Goal: Transaction & Acquisition: Purchase product/service

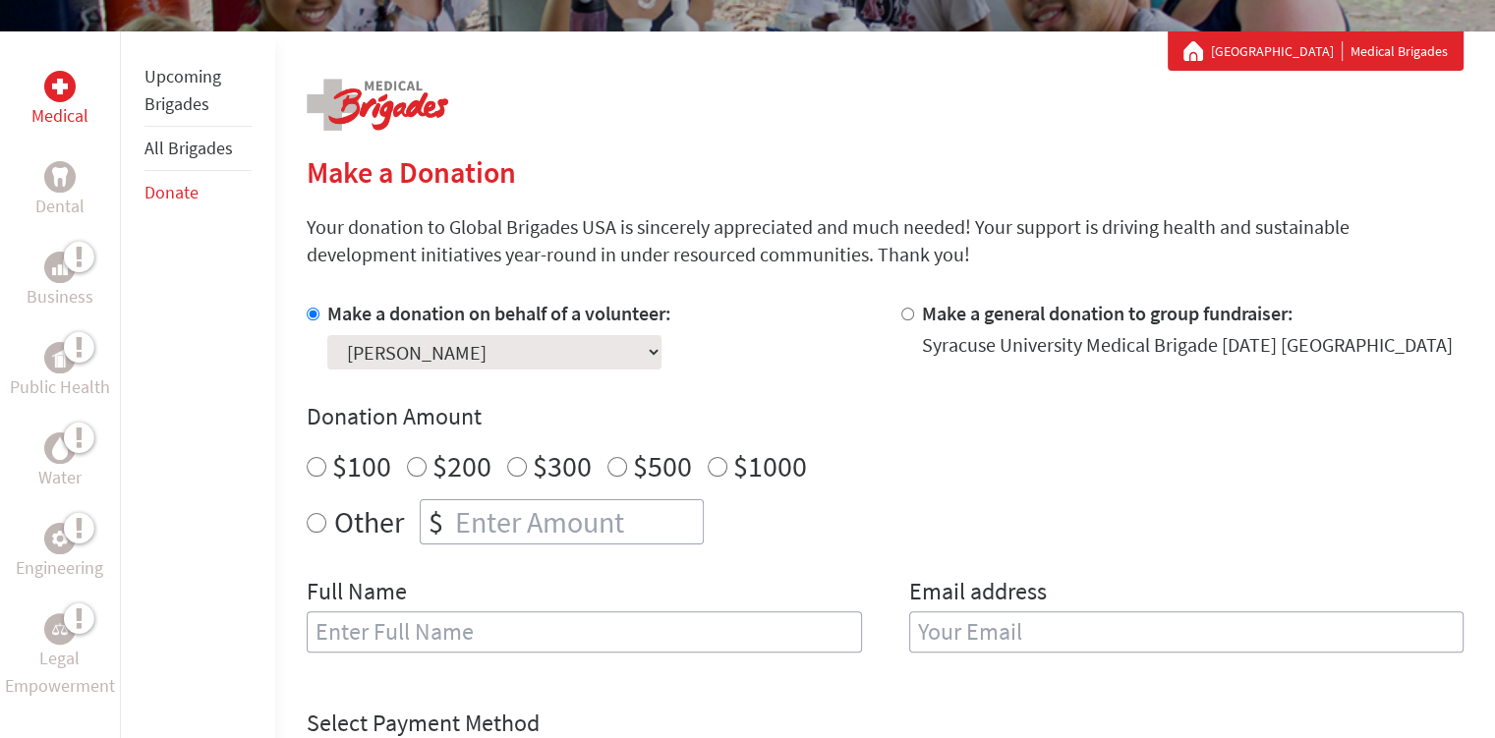
scroll to position [393, 0]
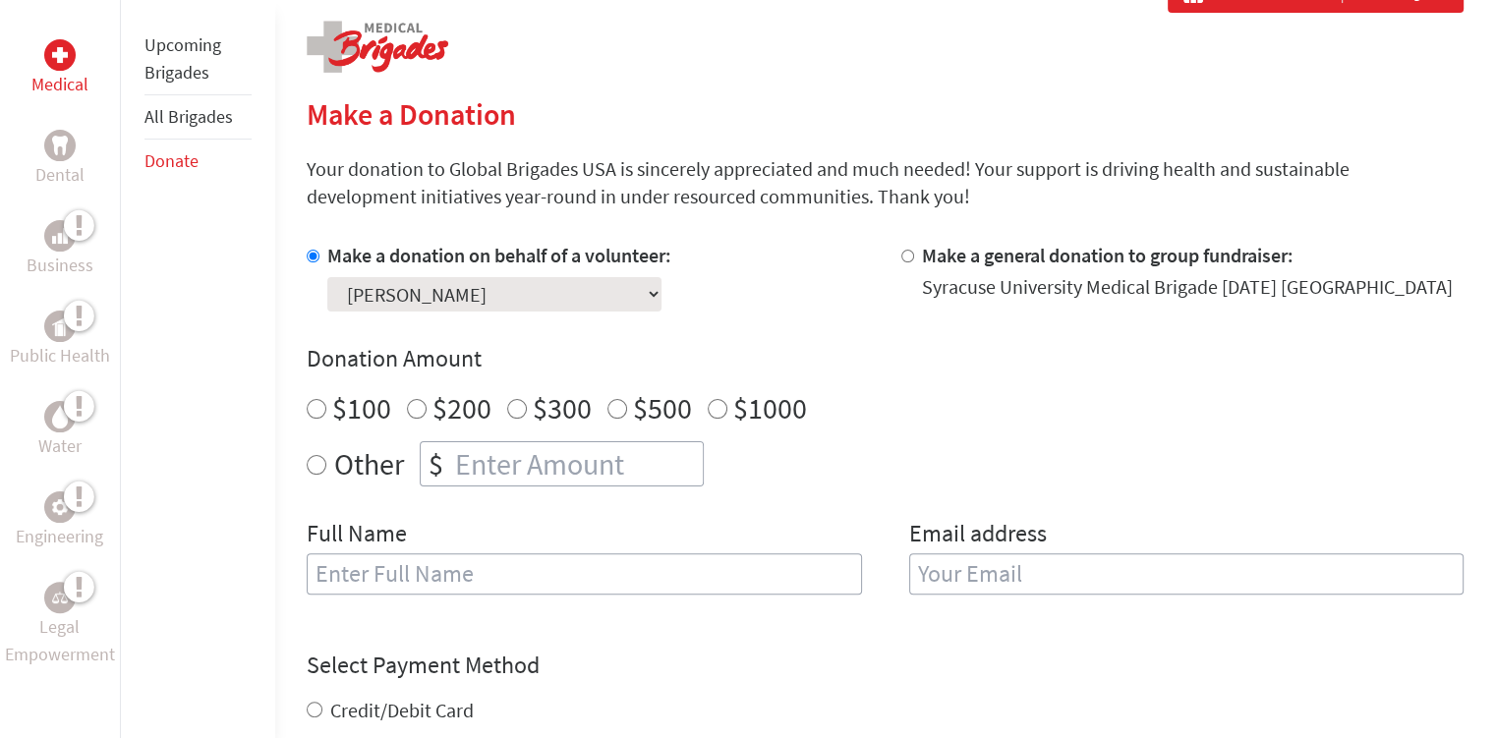
click at [313, 467] on input "Other" at bounding box center [317, 465] width 20 height 20
radio input "true"
click at [574, 476] on input "number" at bounding box center [577, 463] width 252 height 43
click at [319, 412] on input "$100" at bounding box center [317, 409] width 20 height 20
radio input "true"
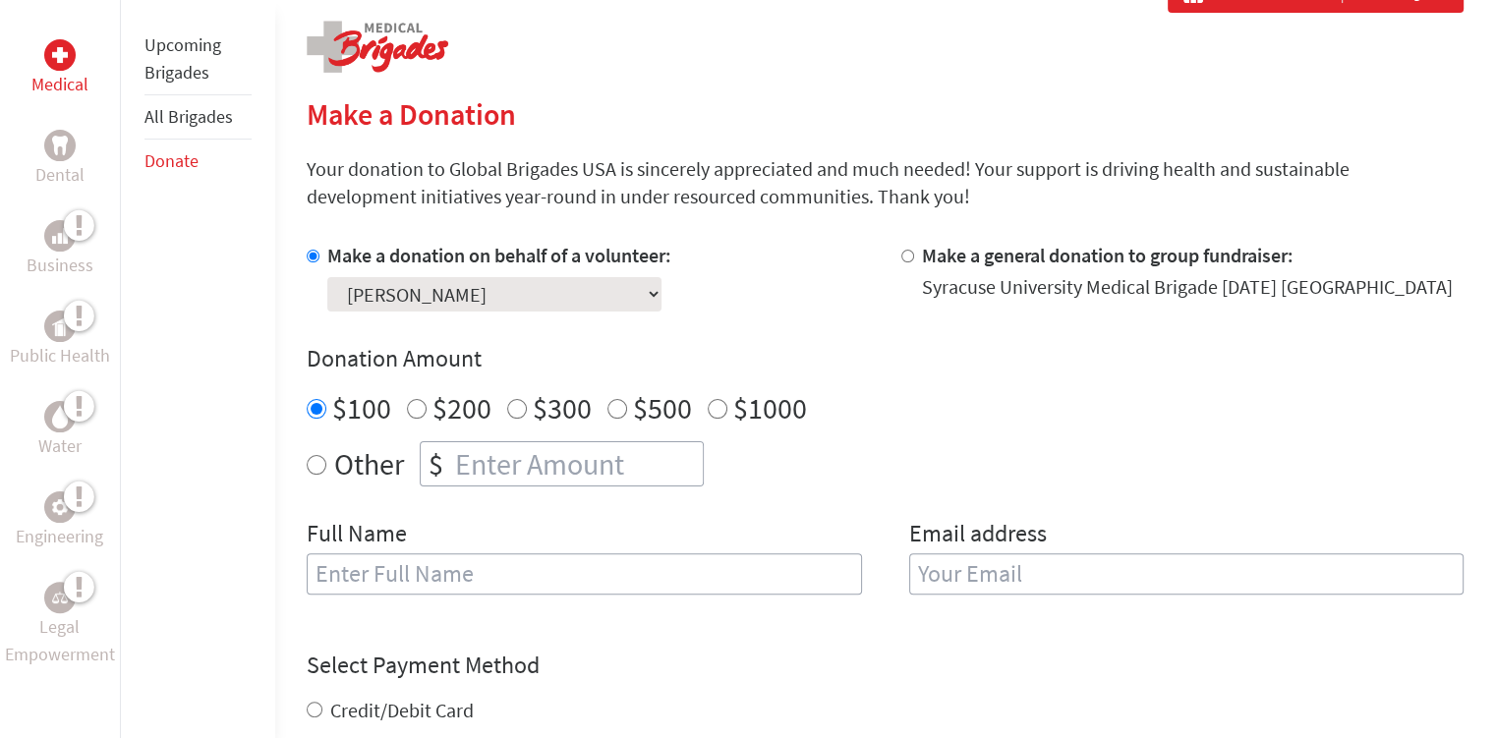
click at [468, 586] on input "text" at bounding box center [584, 573] width 554 height 41
type input "[PERSON_NAME]"
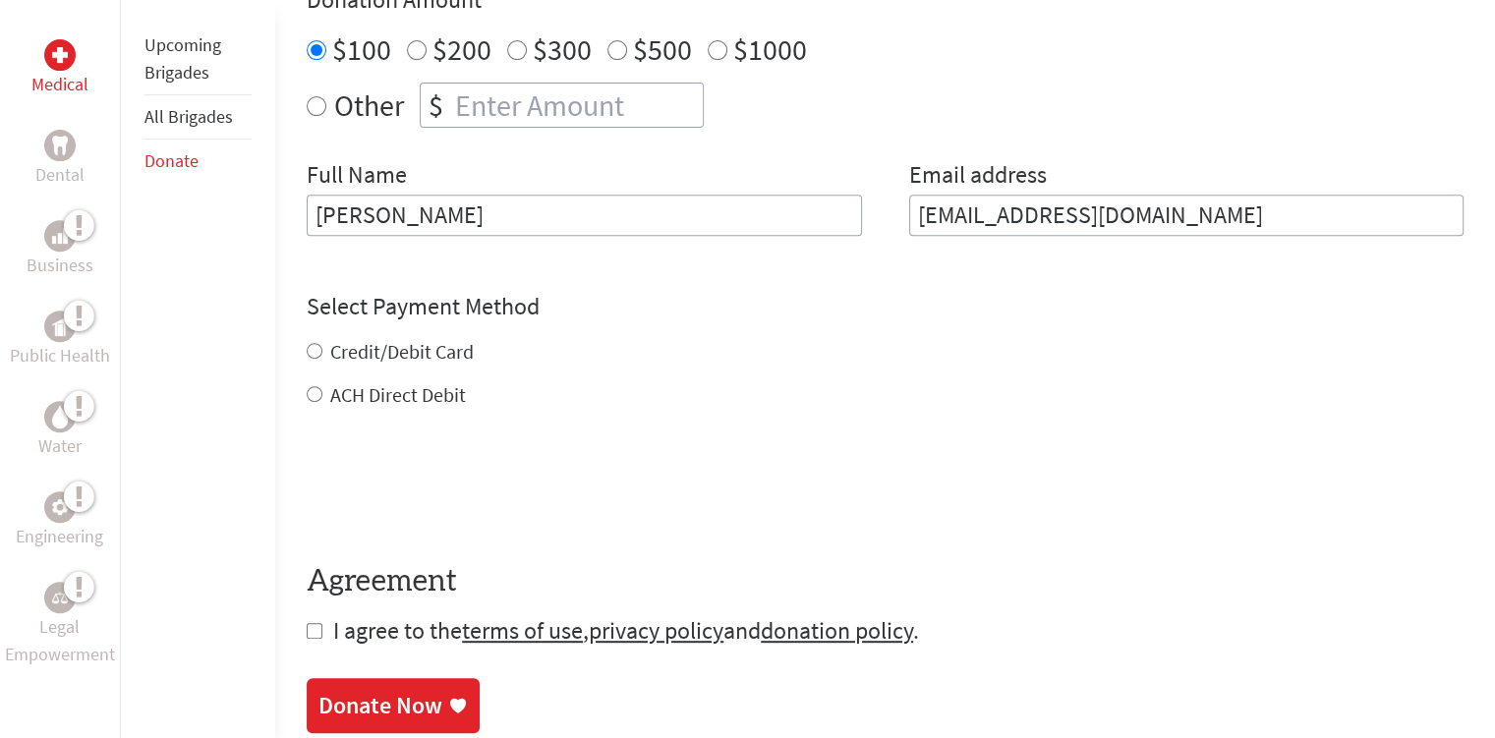
scroll to position [786, 0]
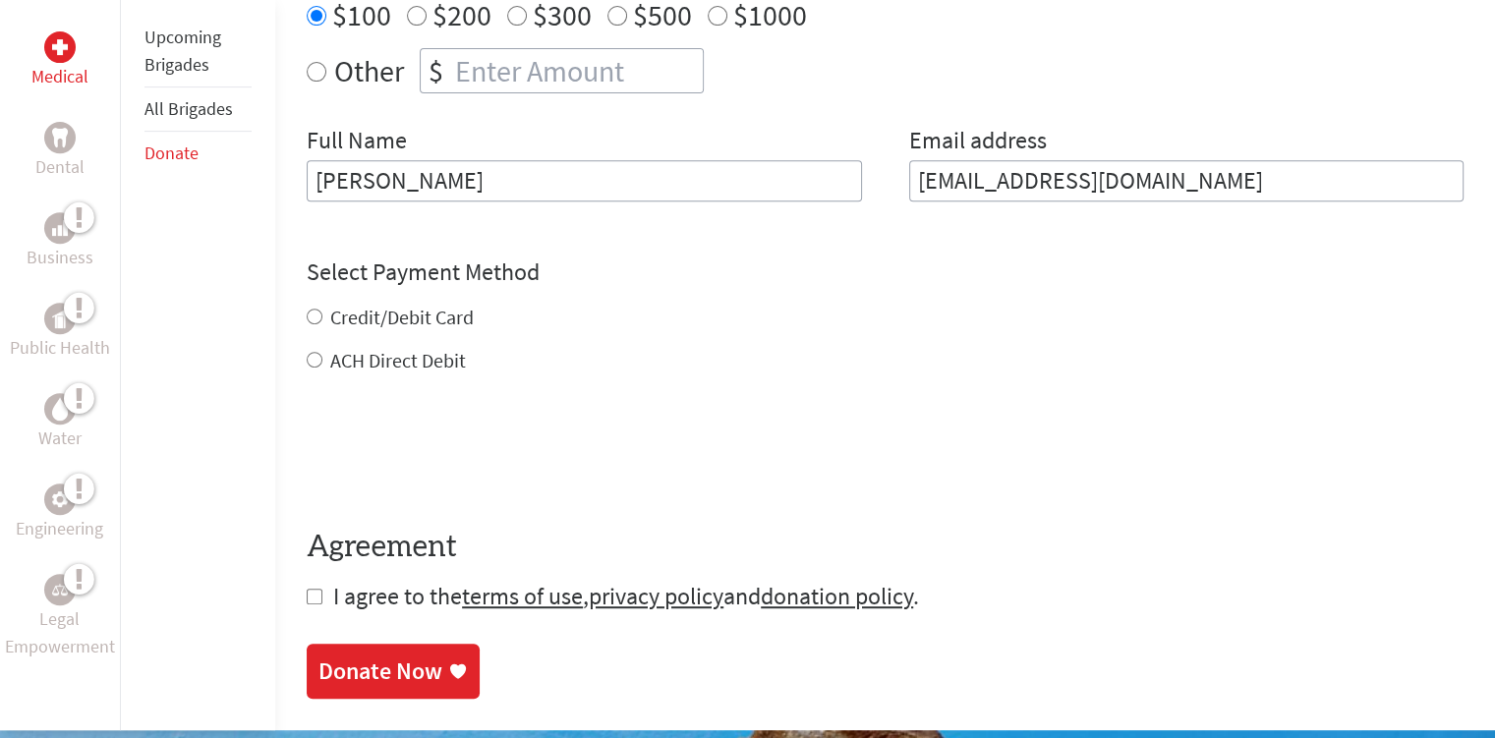
type input "[EMAIL_ADDRESS][DOMAIN_NAME]"
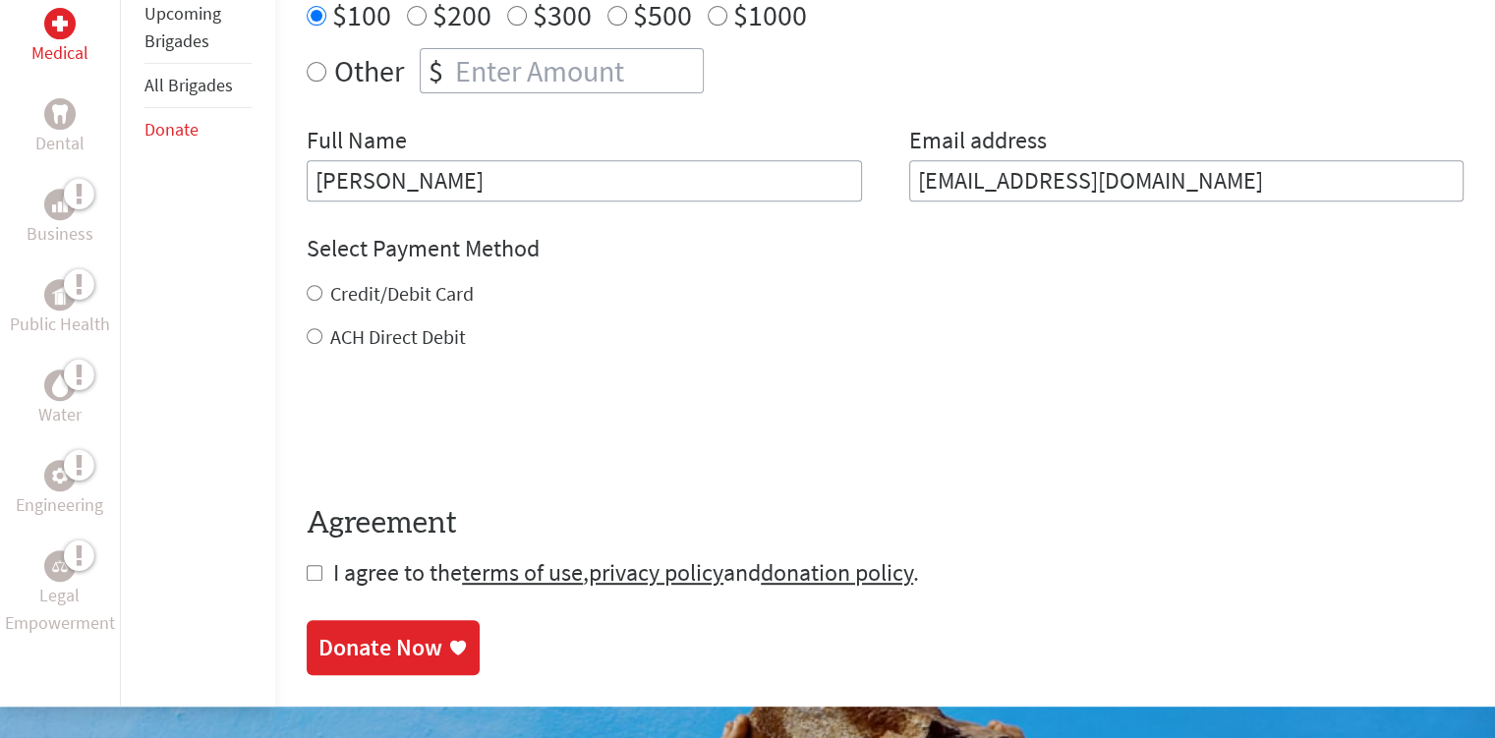
click at [308, 314] on div "Credit/Debit Card ACH Direct Debit" at bounding box center [885, 315] width 1157 height 71
click at [315, 293] on input "Credit/Debit Card" at bounding box center [315, 293] width 16 height 16
radio input "true"
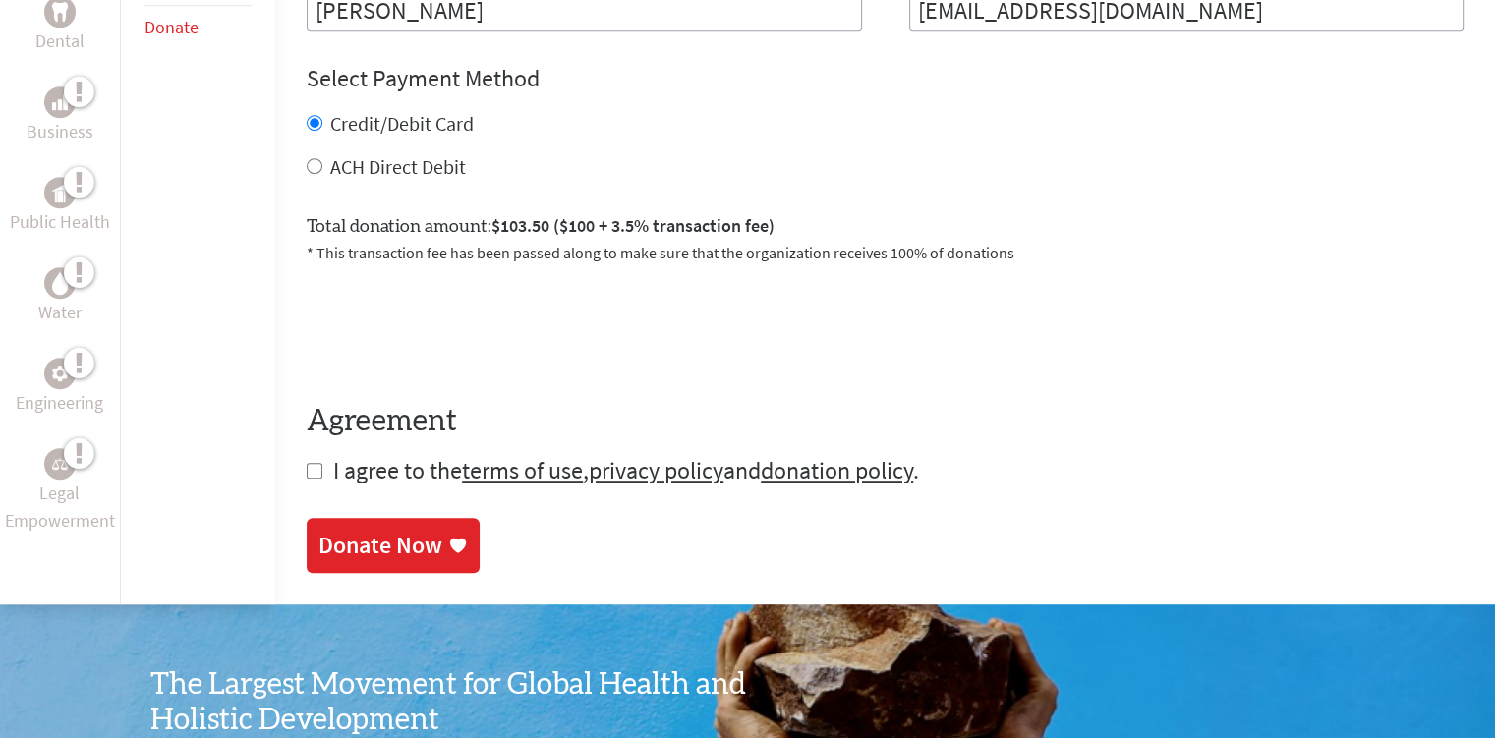
scroll to position [983, 0]
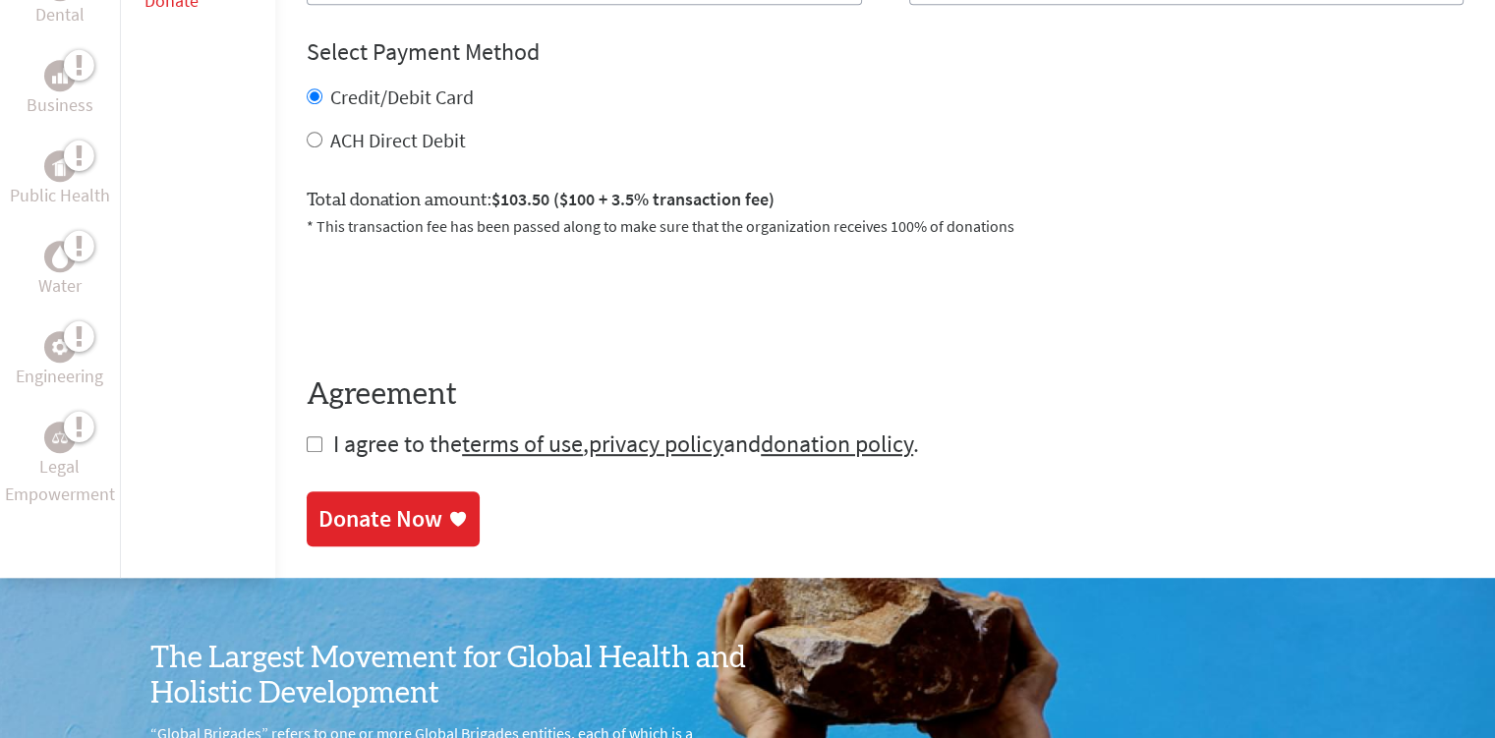
click at [311, 447] on input "checkbox" at bounding box center [315, 444] width 16 height 16
checkbox input "true"
click at [378, 522] on div "Donate Now" at bounding box center [380, 518] width 124 height 31
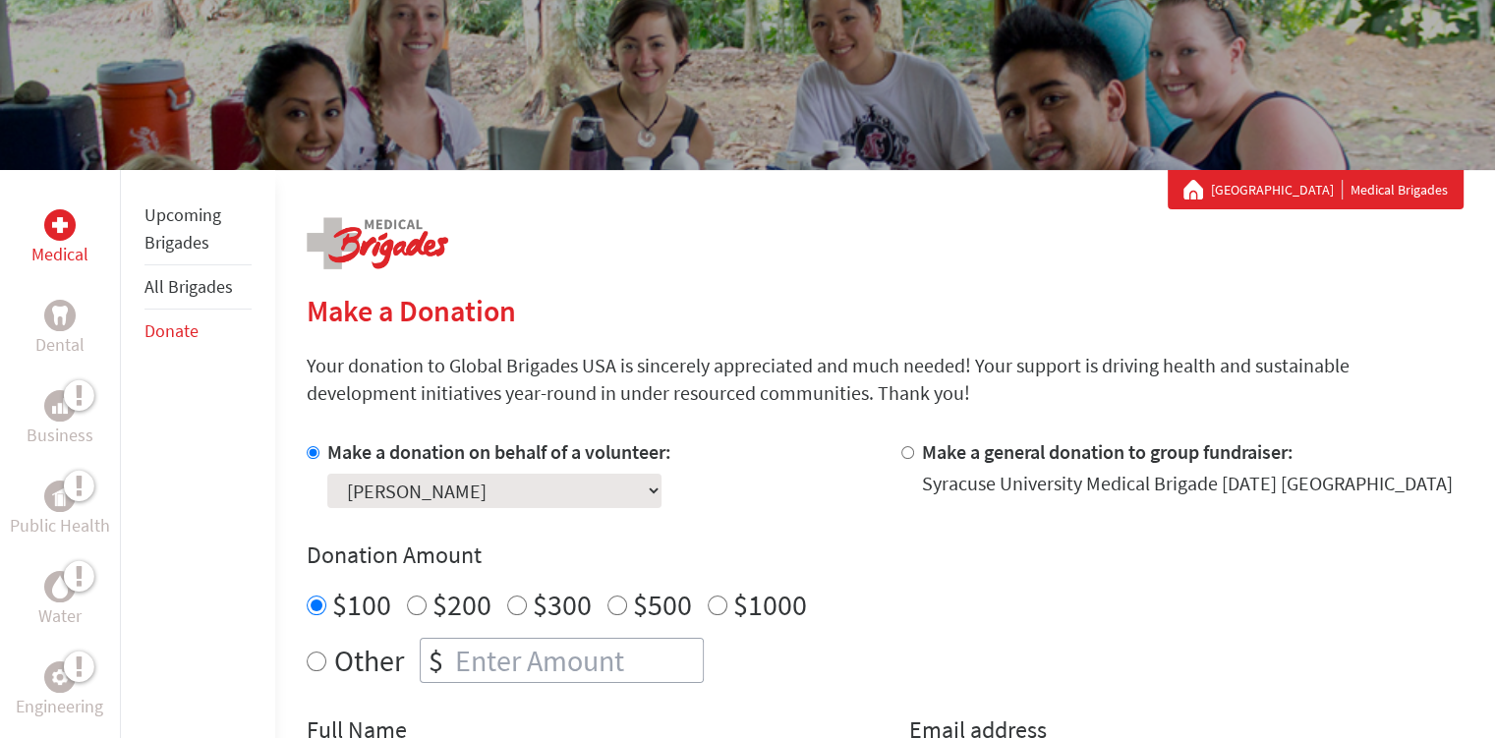
scroll to position [393, 0]
